Goal: Ask a question

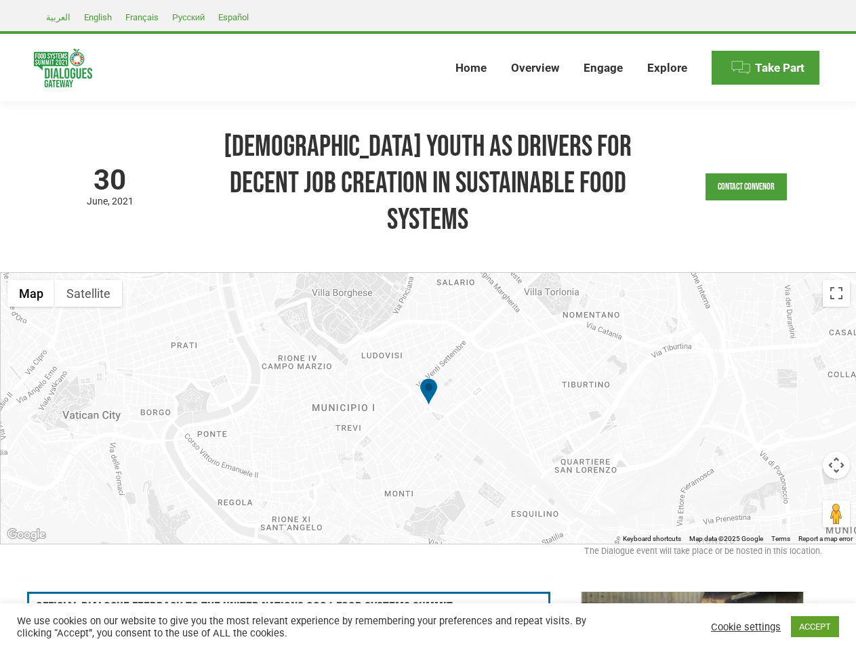
click at [427, 325] on div at bounding box center [429, 408] width 856 height 271
click at [746, 173] on link "Contact Convenor" at bounding box center [745, 186] width 81 height 27
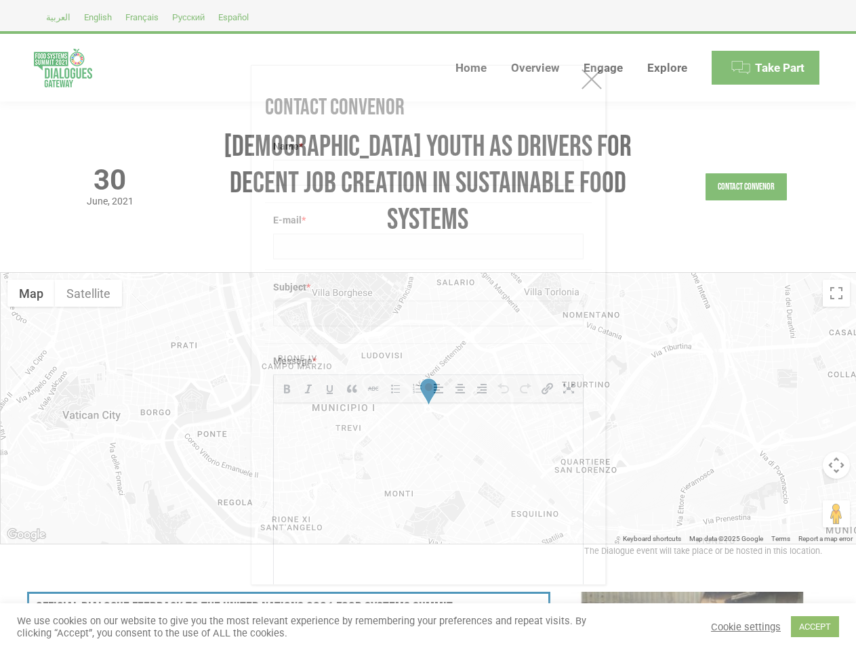
click at [428, 372] on div "Message * b i link b-quote del ins img ul ol li code more close tags" at bounding box center [428, 485] width 327 height 285
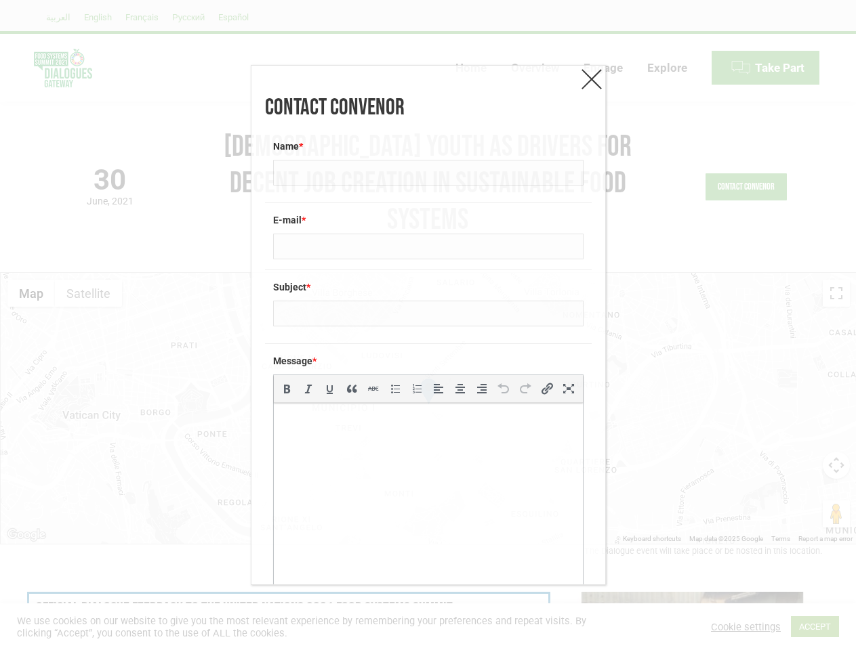
click at [428, 372] on div "Message * b i link b-quote del ins img ul ol li code more close tags" at bounding box center [428, 485] width 327 height 285
click at [428, 356] on label "Message *" at bounding box center [428, 361] width 310 height 14
click at [31, 257] on div "Contact Convenor Name * E-mail * Subject * Message * b i link b-quote del ins i…" at bounding box center [428, 325] width 856 height 650
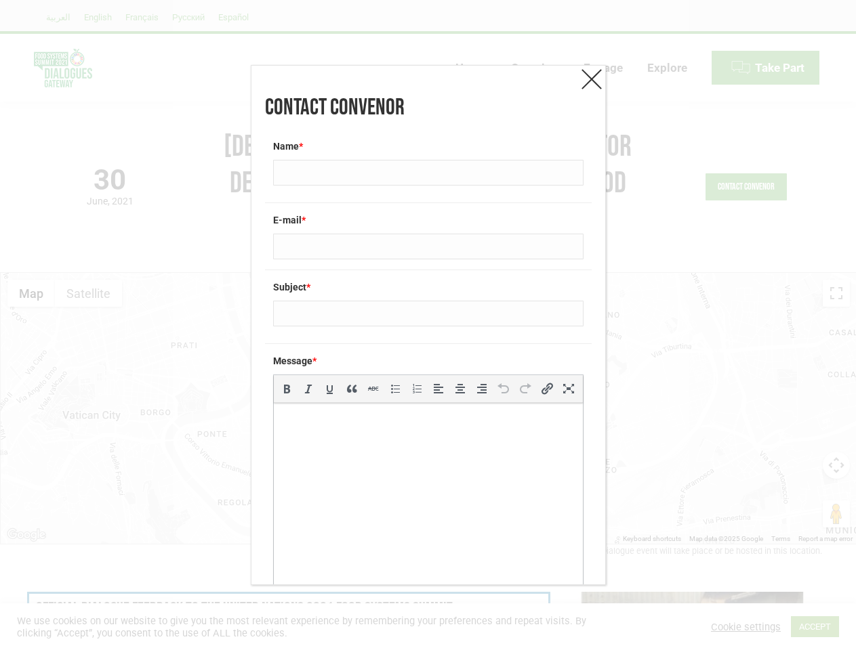
click at [88, 257] on div "Contact Convenor Name * E-mail * Subject * Message * b i link b-quote del ins i…" at bounding box center [428, 325] width 856 height 650
